Goal: Information Seeking & Learning: Understand process/instructions

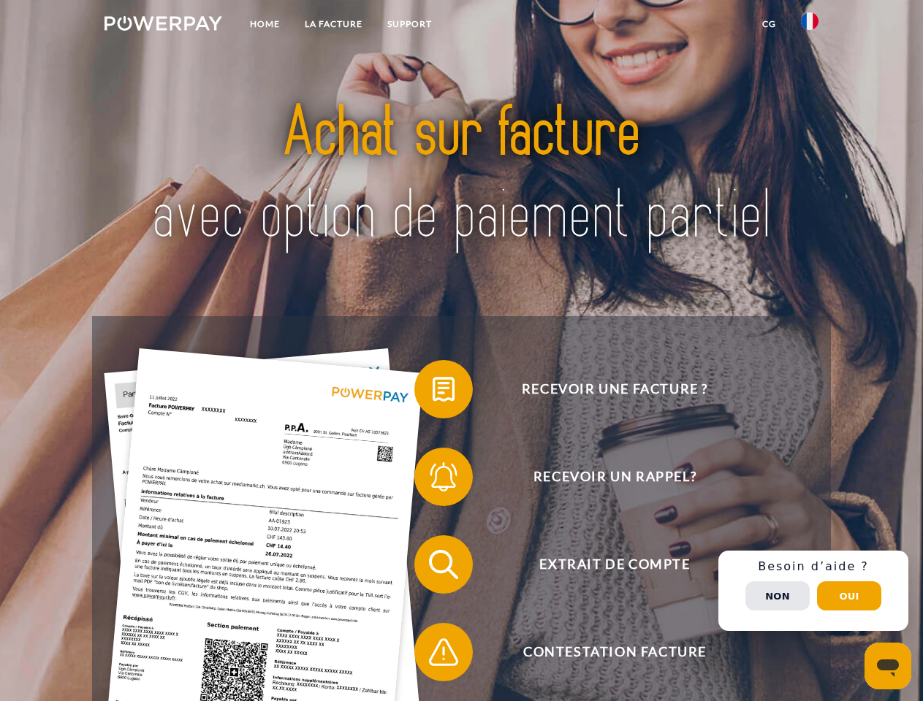
click at [163, 26] on img at bounding box center [163, 23] width 118 height 15
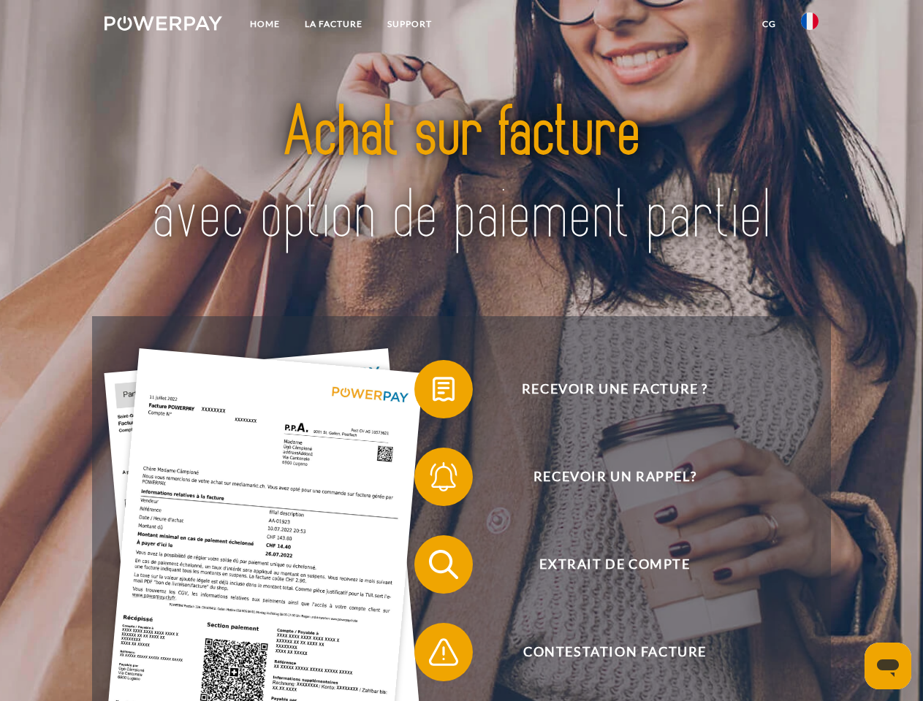
click at [810, 26] on img at bounding box center [810, 21] width 18 height 18
click at [769, 24] on link "CG" at bounding box center [769, 24] width 39 height 26
click at [433, 392] on span at bounding box center [421, 389] width 73 height 73
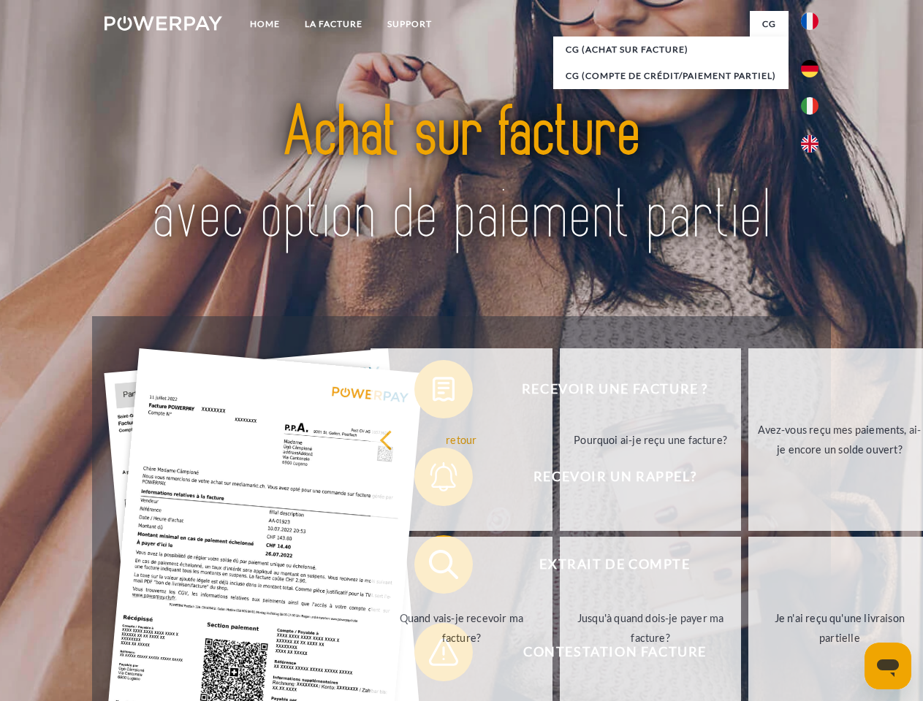
click at [433, 480] on div "Recevoir une facture ? Recevoir un rappel? Extrait de compte retour" at bounding box center [461, 608] width 738 height 585
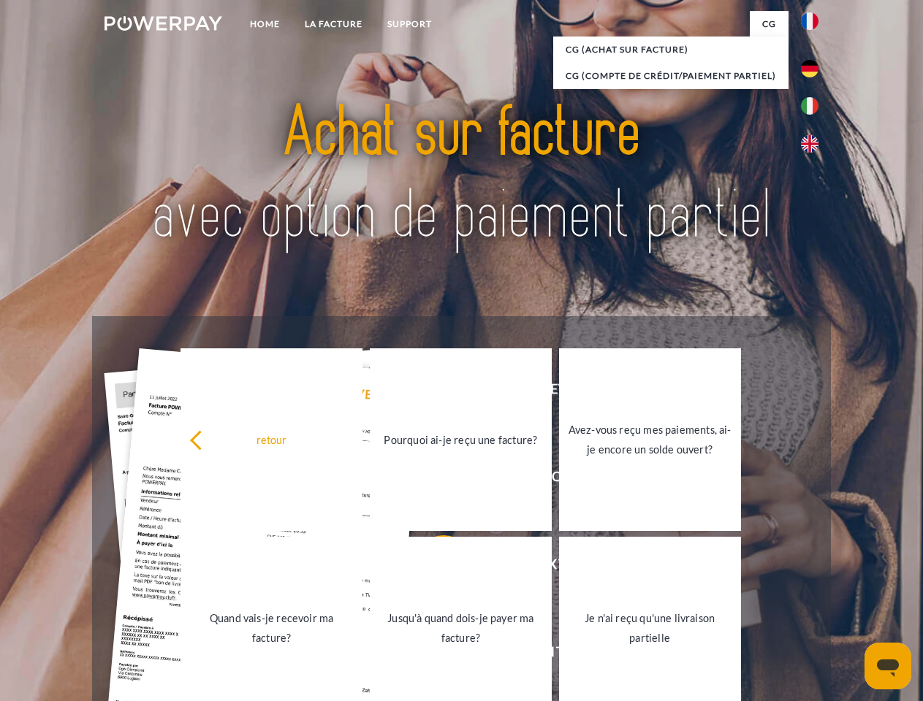
click at [433, 568] on link "Jusqu'à quand dois-je payer ma facture?" at bounding box center [461, 628] width 182 height 183
click at [433, 655] on span at bounding box center [421, 652] width 73 height 73
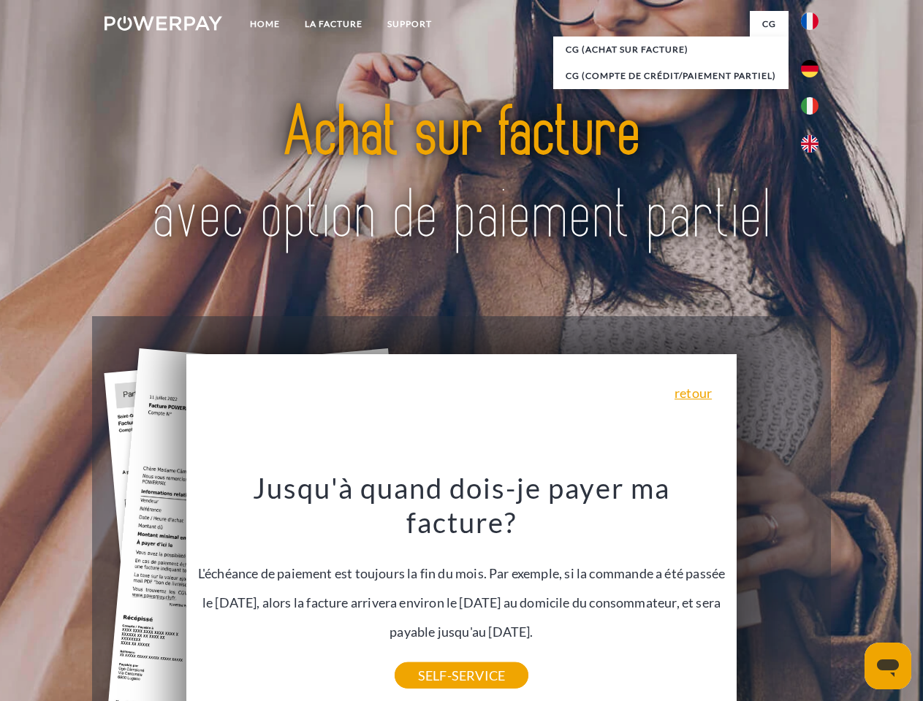
click at [813, 591] on div "Recevoir une facture ? Recevoir un rappel? Extrait de compte retour" at bounding box center [461, 608] width 738 height 585
click at [777, 594] on span "Extrait de compte" at bounding box center [614, 565] width 358 height 58
click at [849, 596] on header "Home LA FACTURE Support" at bounding box center [461, 504] width 923 height 1009
